Goal: Task Accomplishment & Management: Manage account settings

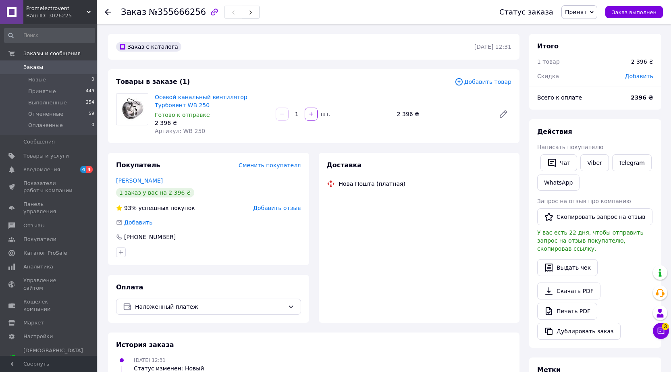
click at [88, 10] on icon at bounding box center [89, 12] width 4 height 4
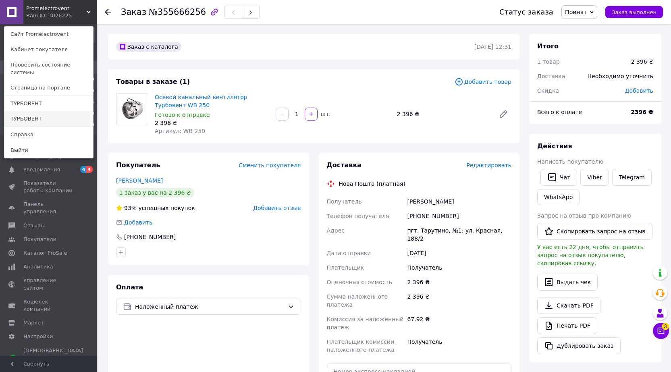
click at [39, 112] on link "ТУРБОВЕНТ" at bounding box center [48, 118] width 89 height 15
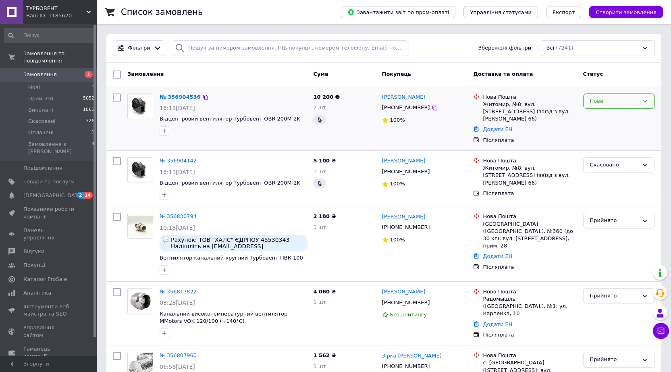
click at [647, 104] on icon at bounding box center [644, 101] width 6 height 6
click at [611, 119] on li "Прийнято" at bounding box center [618, 117] width 71 height 15
click at [176, 95] on link "№ 356904536" at bounding box center [180, 97] width 41 height 6
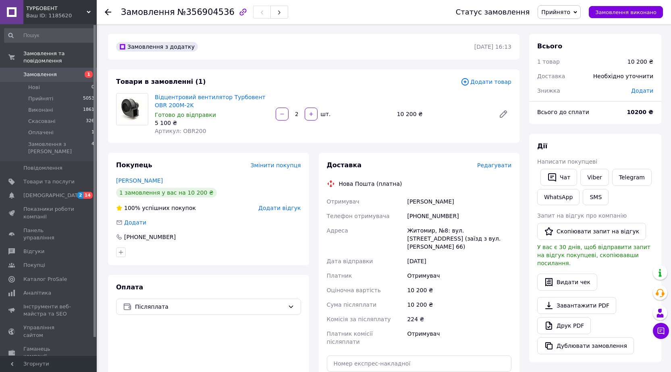
drag, startPoint x: 467, startPoint y: 201, endPoint x: 400, endPoint y: 203, distance: 66.9
click at [400, 203] on div "Отримувач Атаманчук Владимир Телефон отримувача +380970710022 Адреса Житомир, №…" at bounding box center [419, 271] width 188 height 155
copy div "Отримувач Атаманчук Владимир"
drag, startPoint x: 449, startPoint y: 218, endPoint x: 418, endPoint y: 217, distance: 31.0
click at [418, 217] on div "+380970710022" at bounding box center [459, 216] width 108 height 15
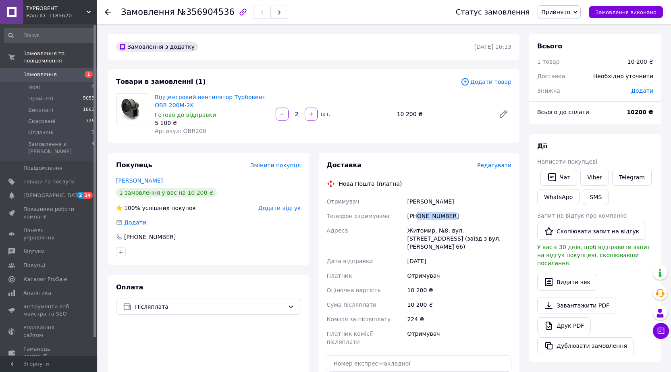
copy div "0970710022"
